Goal: Information Seeking & Learning: Learn about a topic

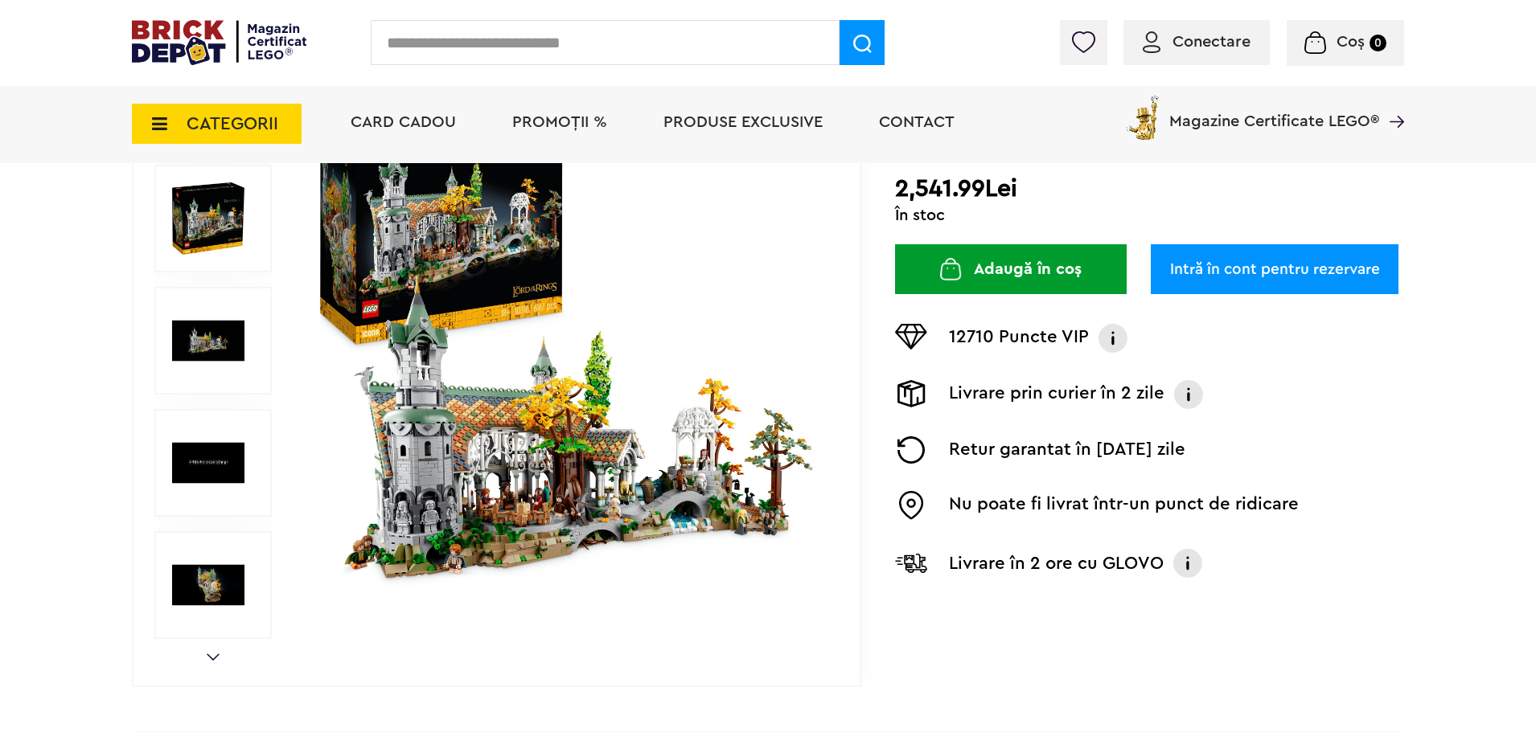
scroll to position [281, 0]
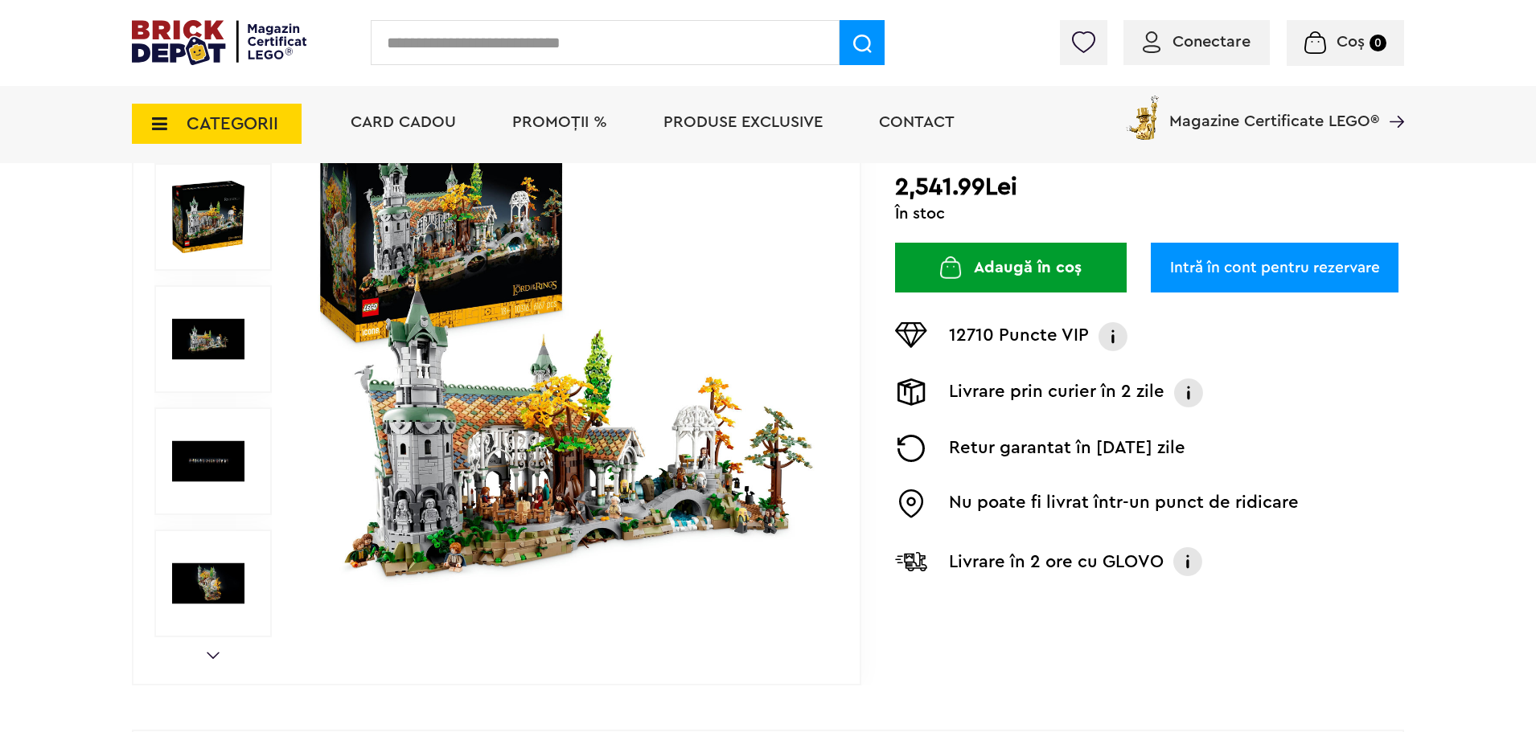
click at [209, 374] on img at bounding box center [208, 339] width 72 height 72
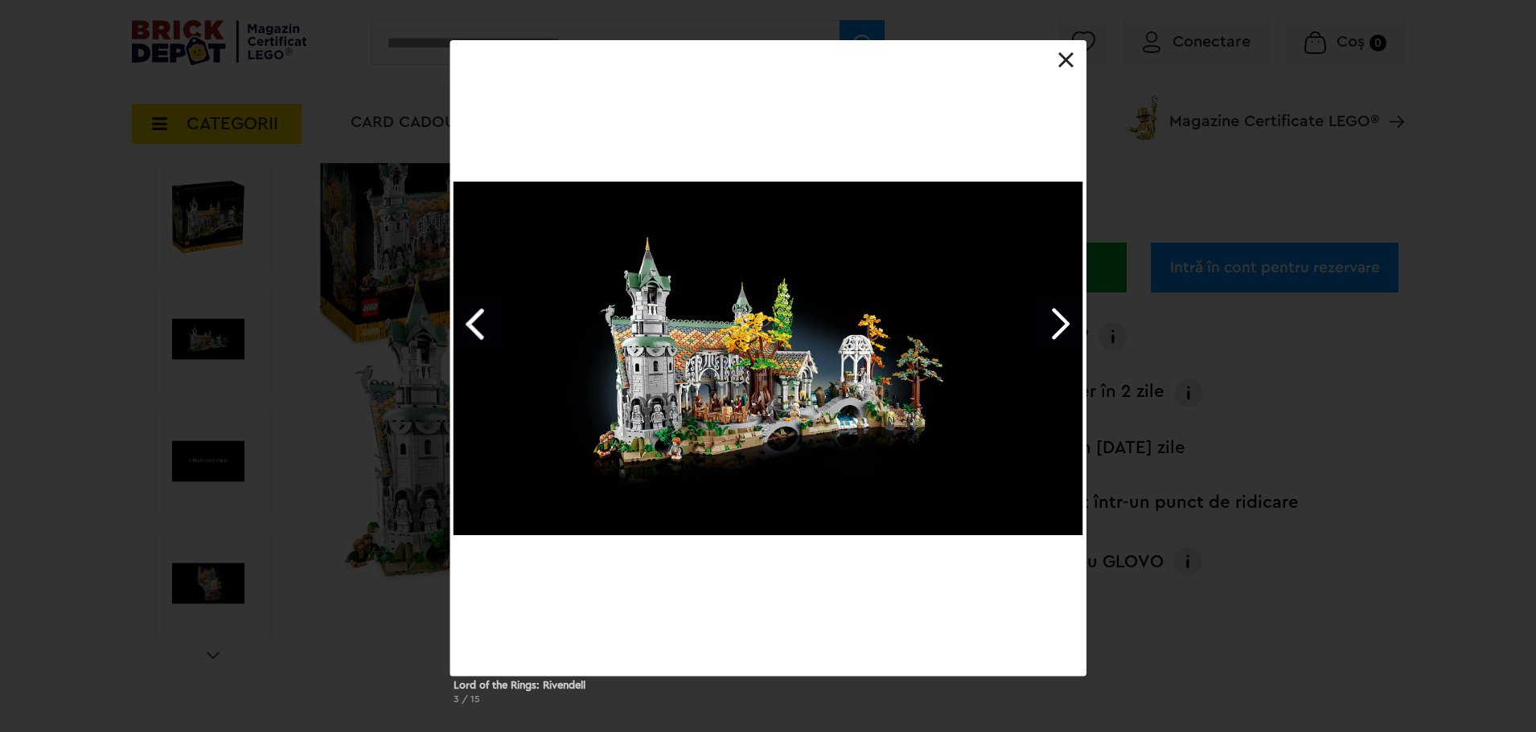
click at [1057, 317] on link "Next image" at bounding box center [1059, 324] width 47 height 47
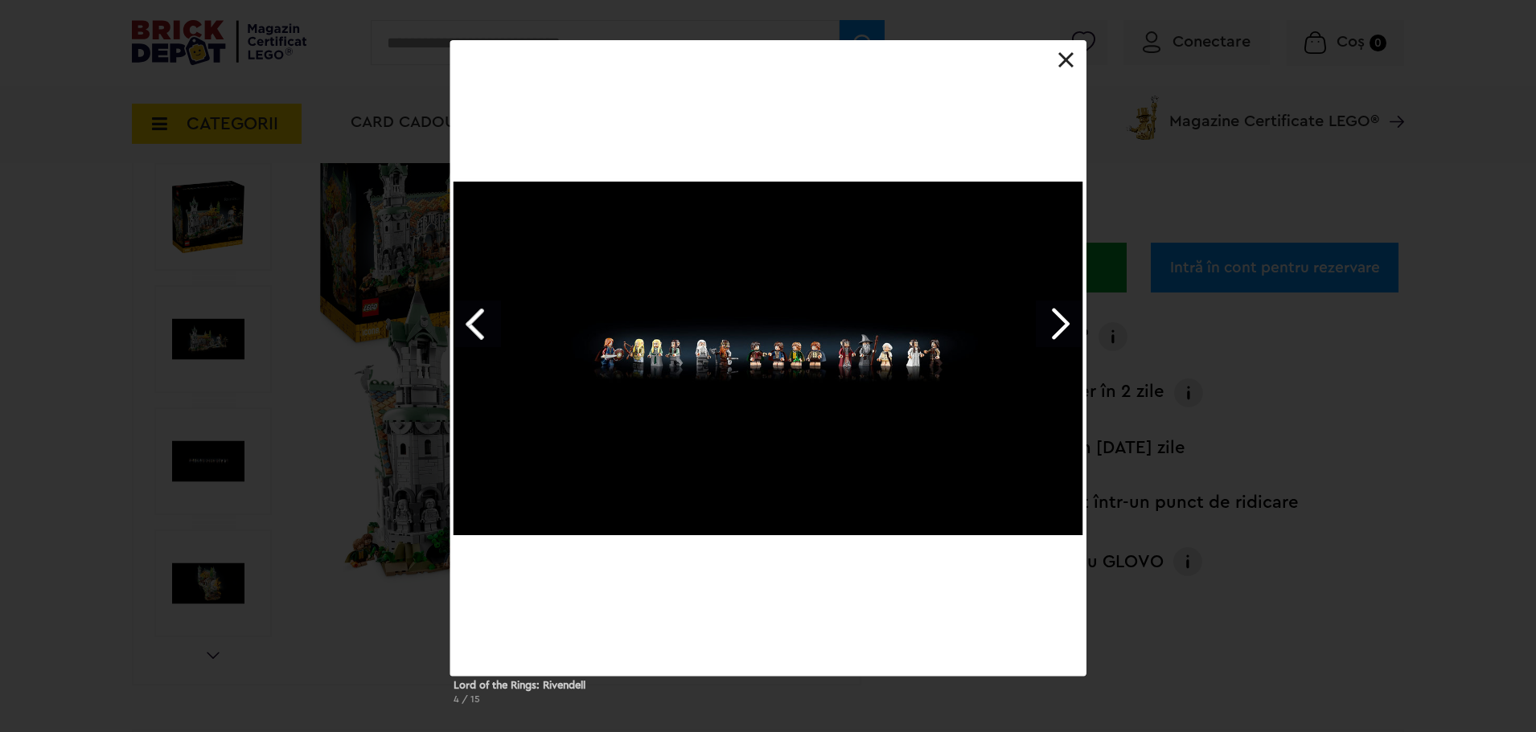
click at [1047, 318] on link "Next image" at bounding box center [1059, 324] width 47 height 47
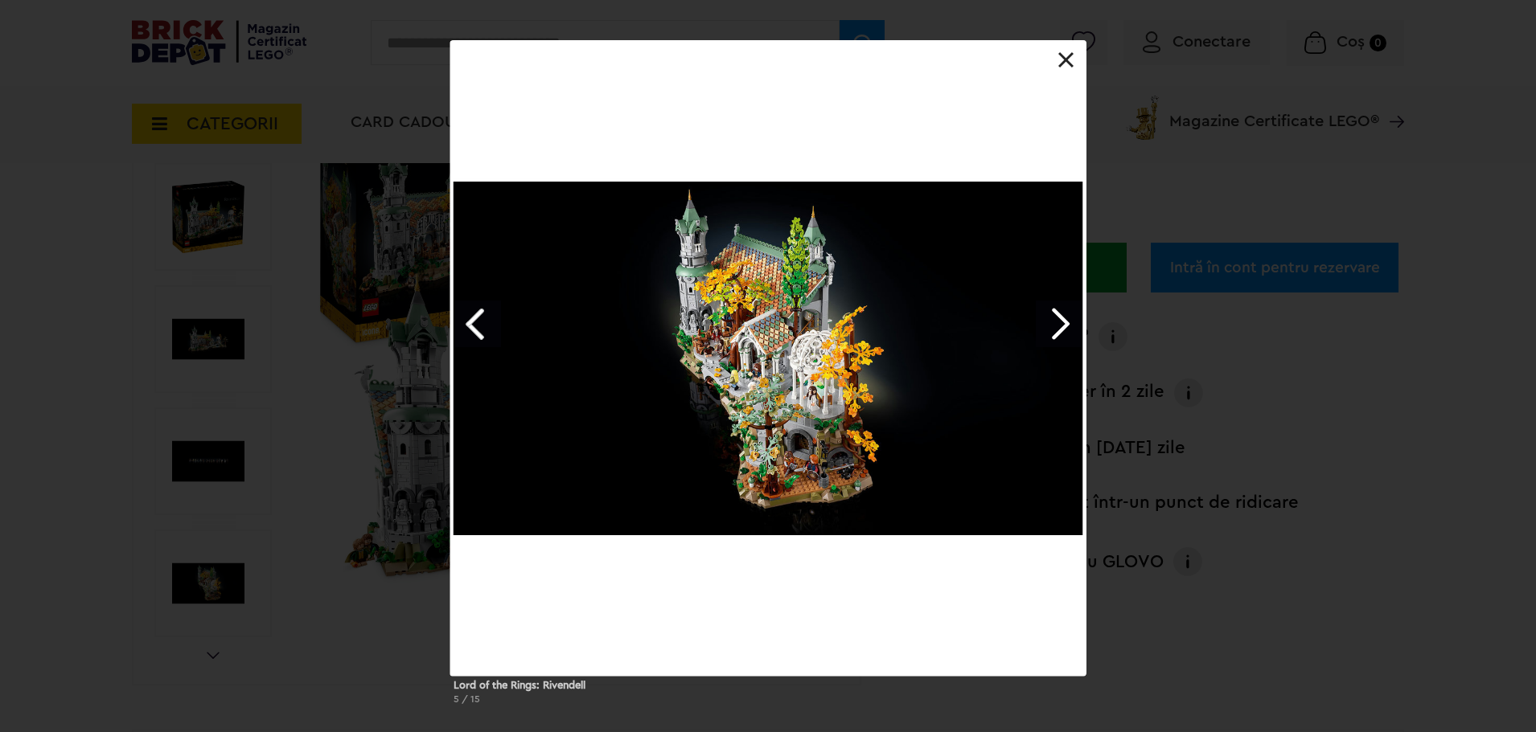
click at [1047, 318] on link "Next image" at bounding box center [1059, 324] width 47 height 47
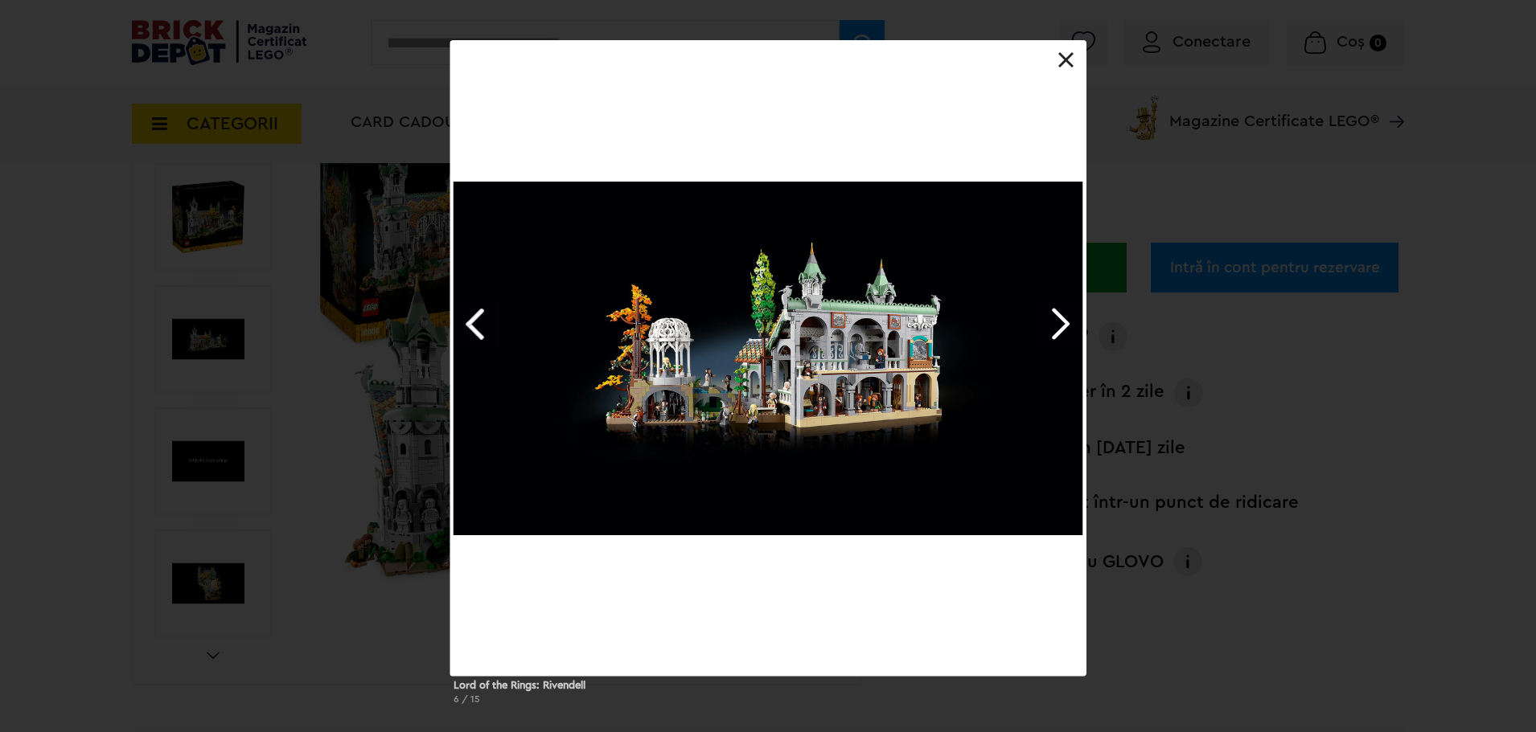
click at [1047, 318] on link "Next image" at bounding box center [1059, 324] width 47 height 47
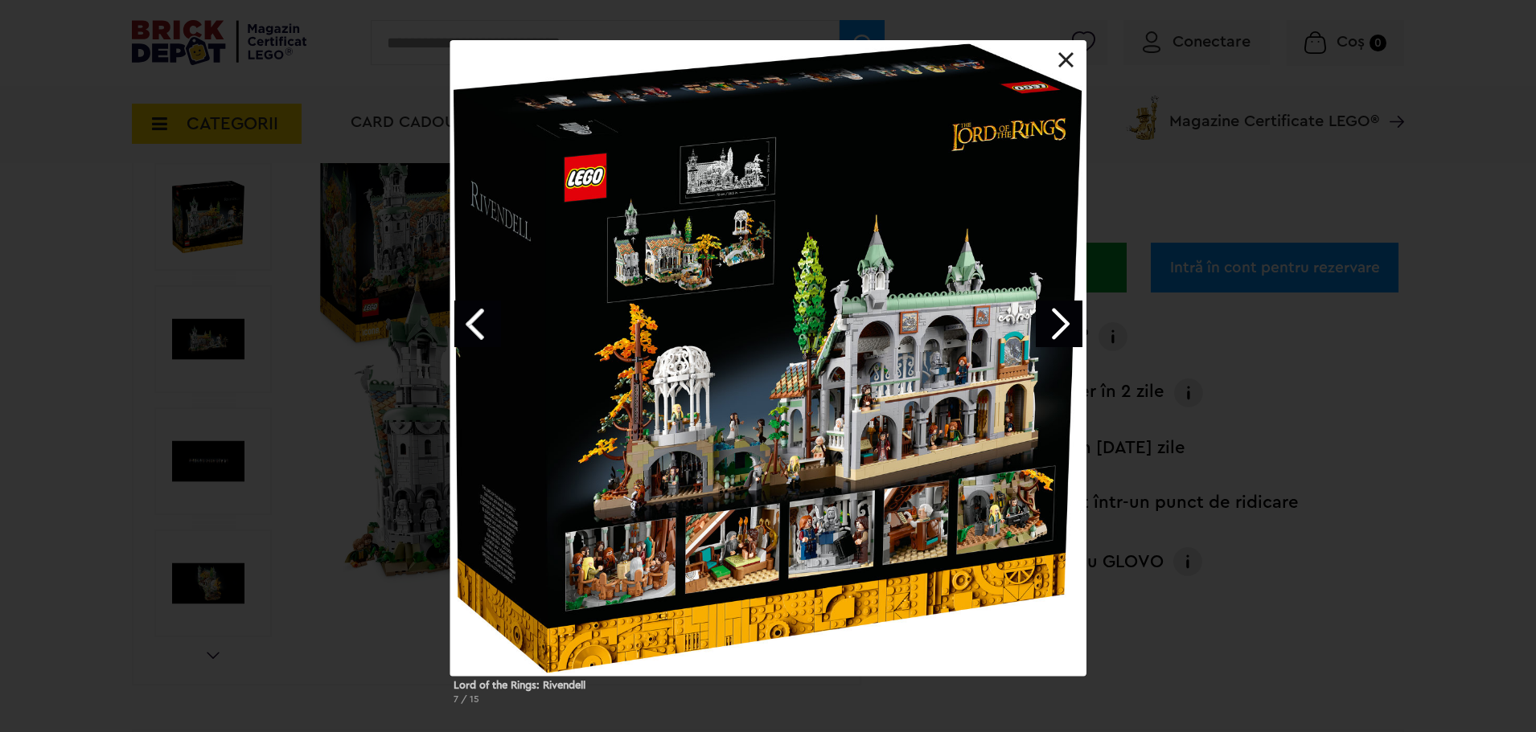
click at [1047, 318] on link "Next image" at bounding box center [1059, 324] width 47 height 47
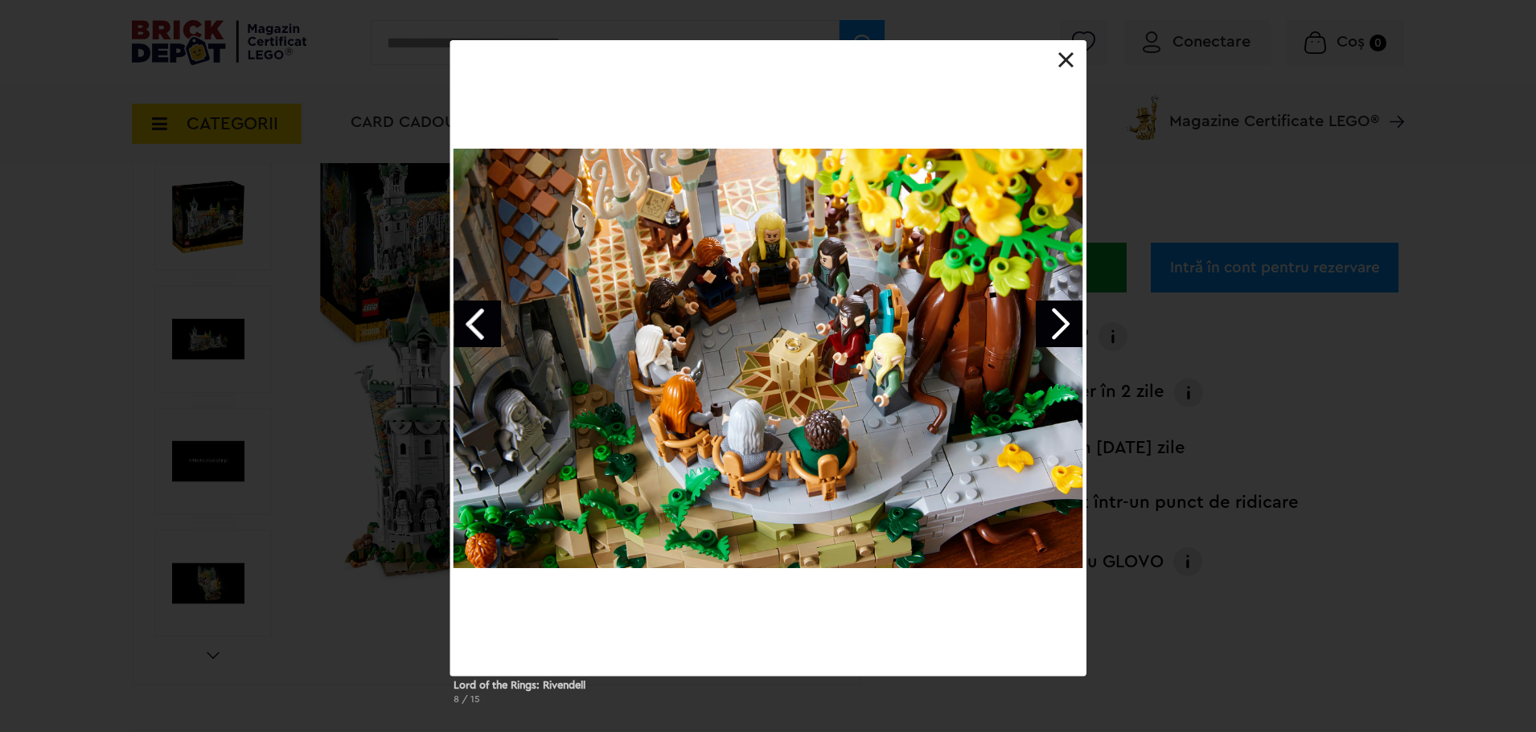
click at [1047, 318] on link "Next image" at bounding box center [1059, 324] width 47 height 47
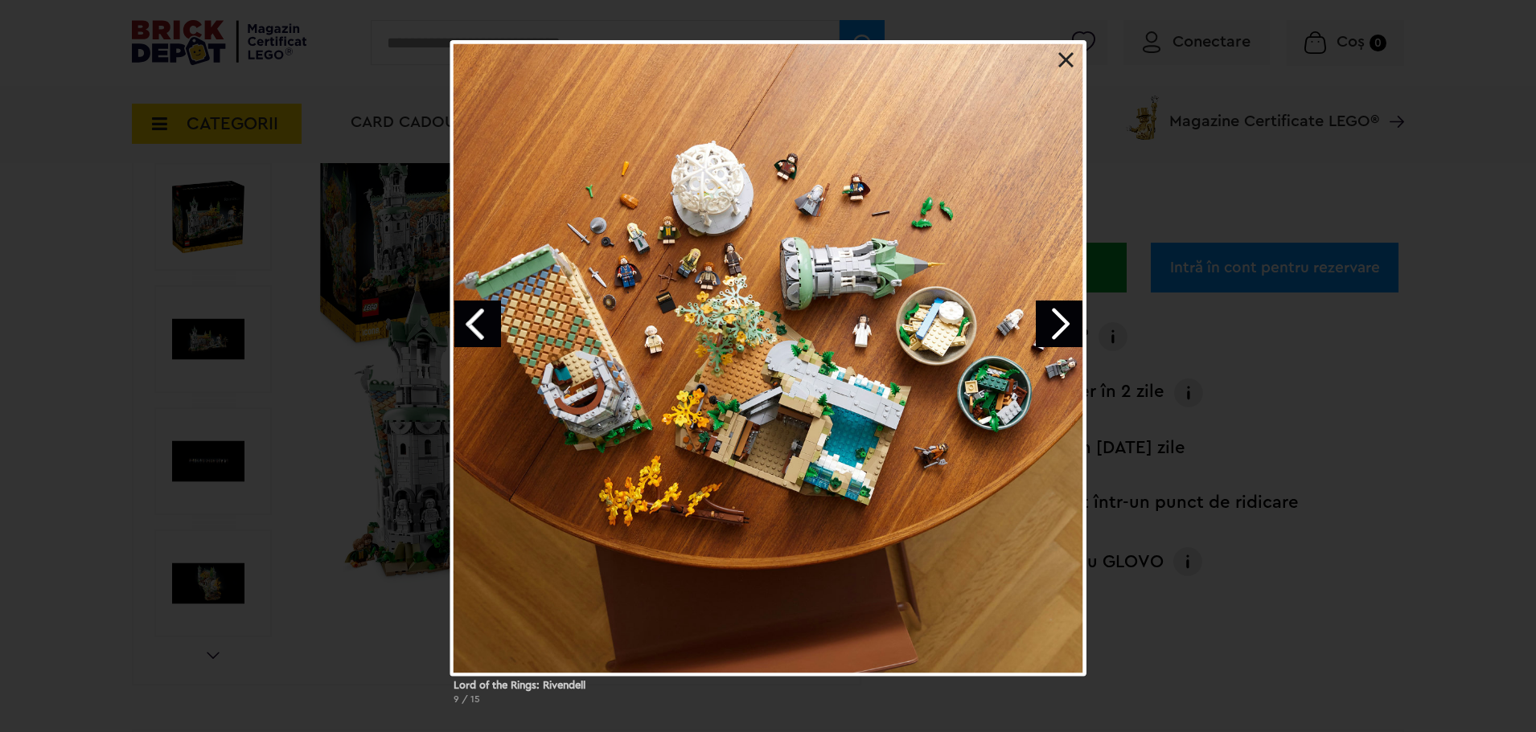
click at [1047, 318] on link "Next image" at bounding box center [1059, 324] width 47 height 47
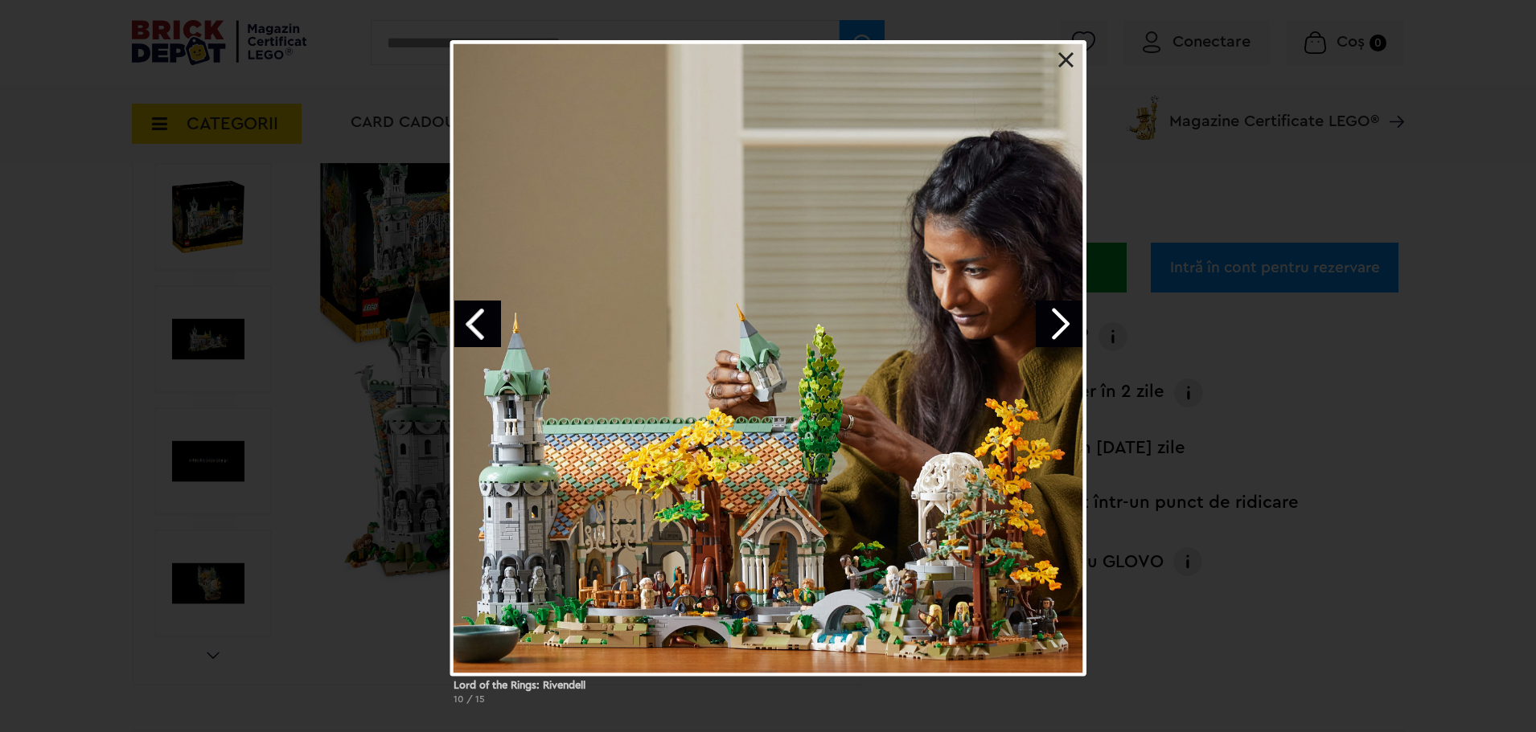
click at [1047, 318] on link "Next image" at bounding box center [1059, 324] width 47 height 47
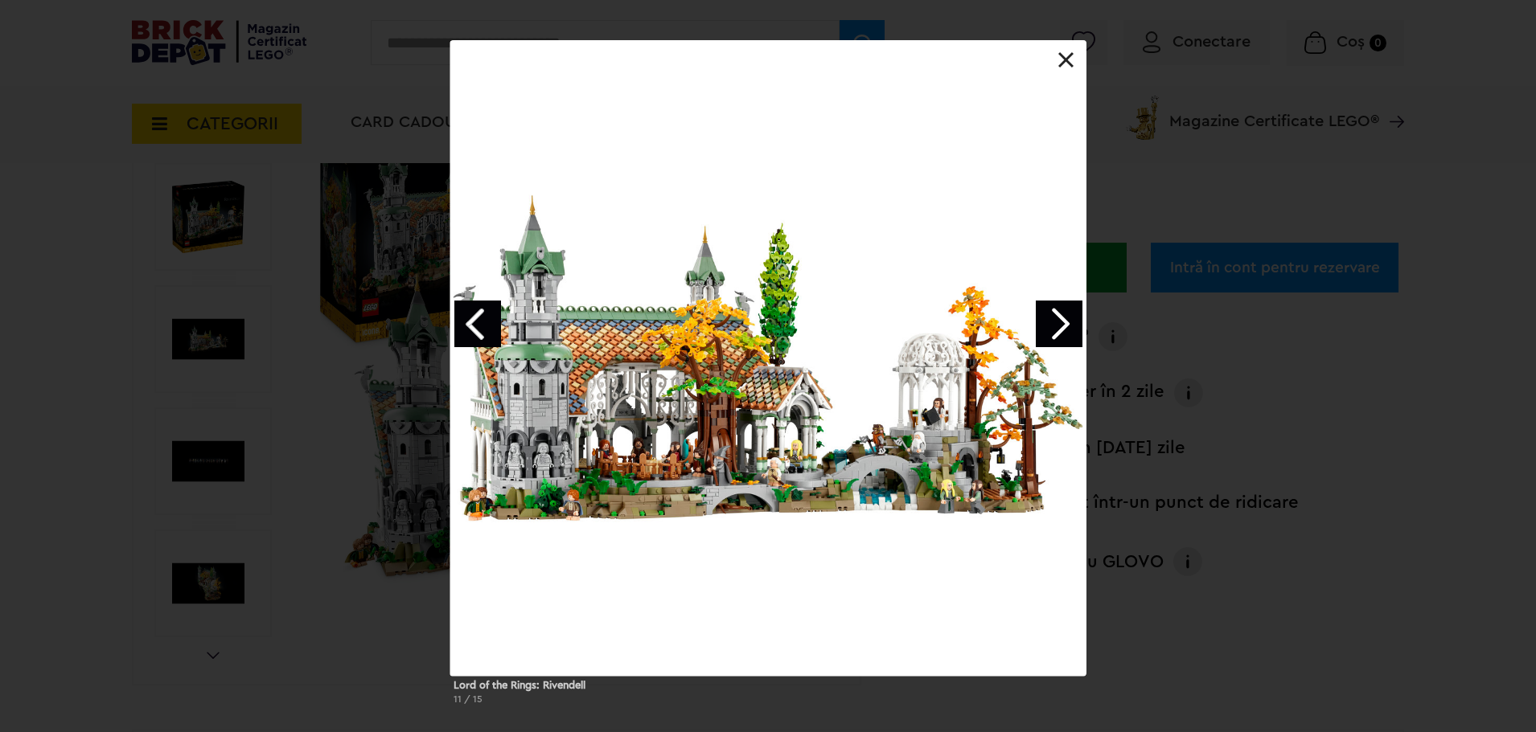
click at [1069, 56] on link at bounding box center [1066, 60] width 16 height 16
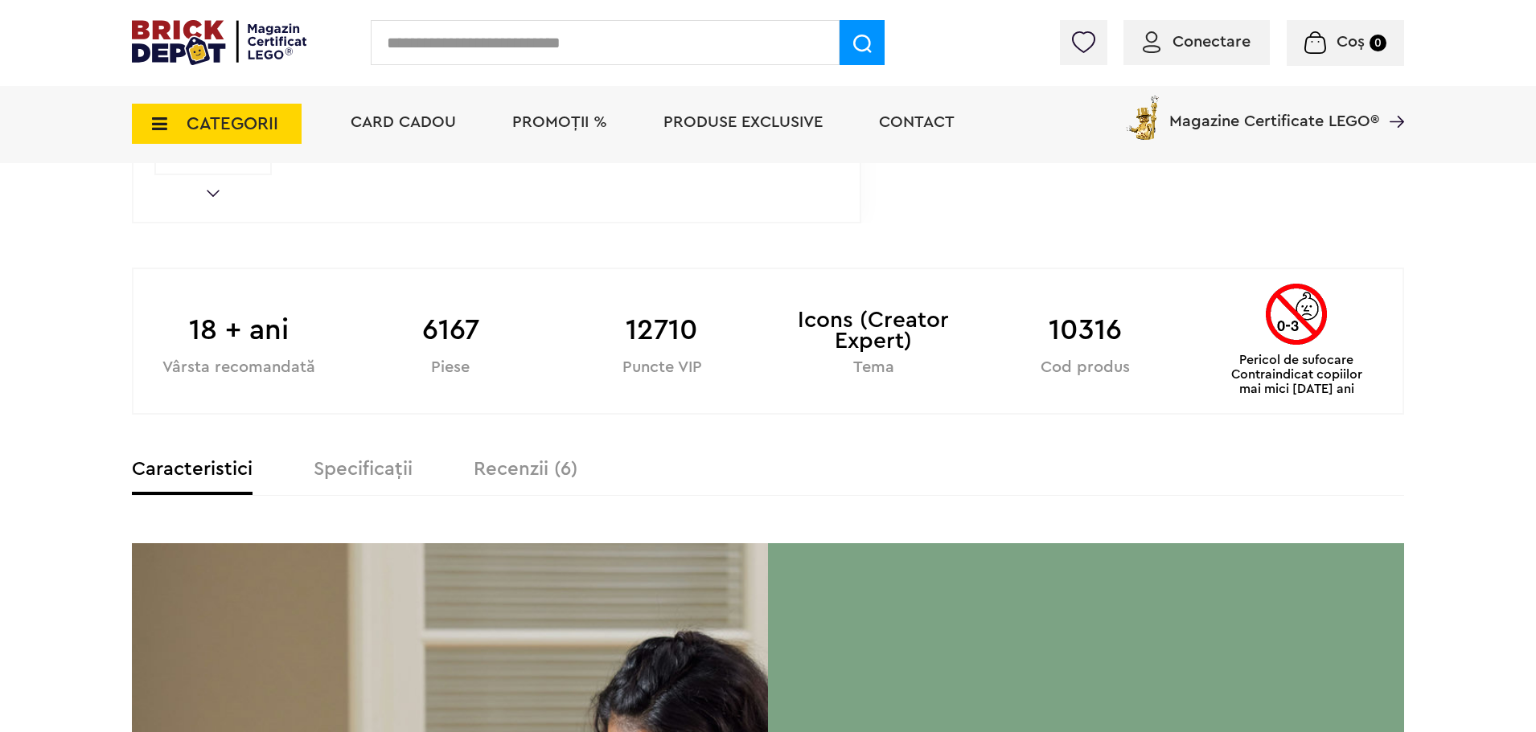
scroll to position [764, 0]
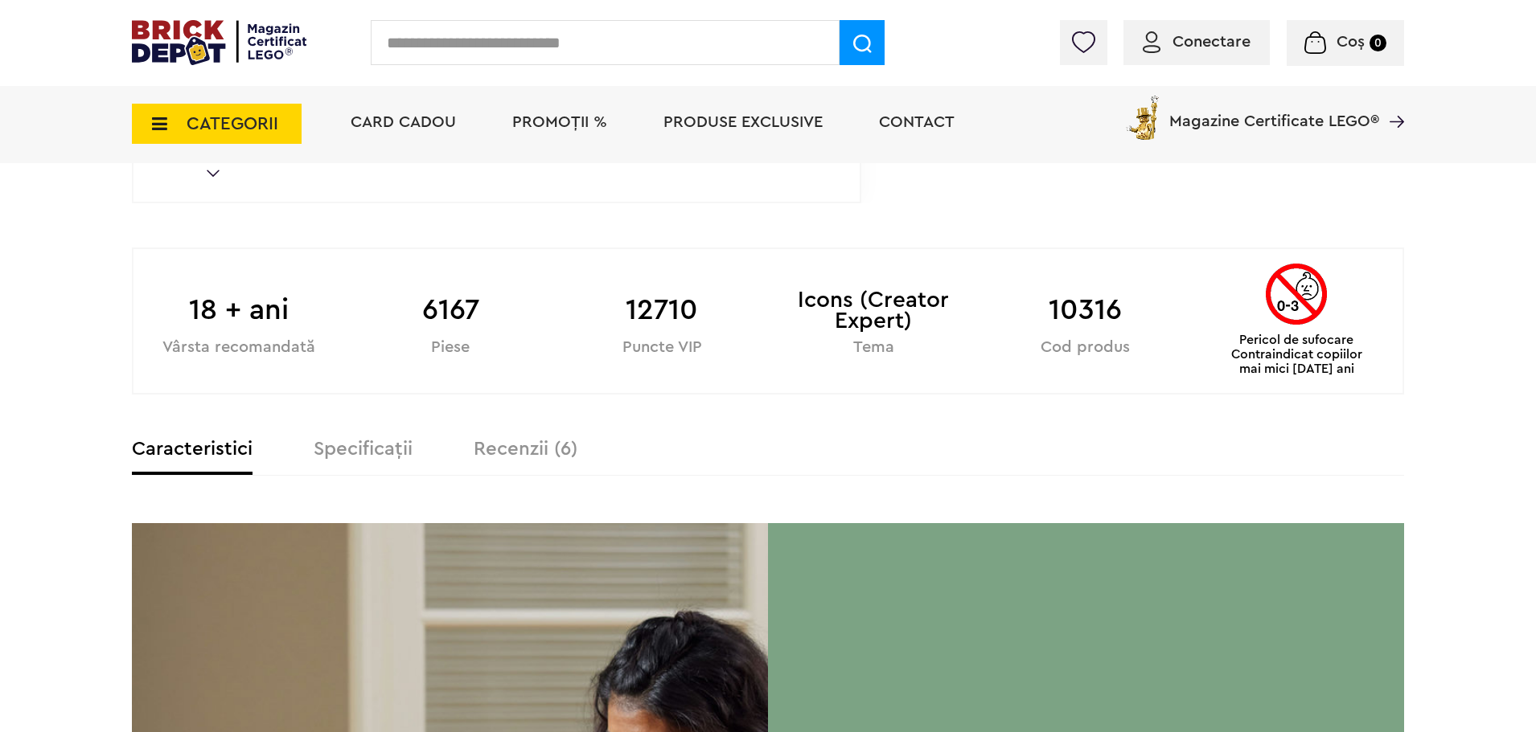
click at [1085, 314] on b "10316" at bounding box center [1084, 310] width 211 height 43
copy b "10316"
